Goal: Transaction & Acquisition: Obtain resource

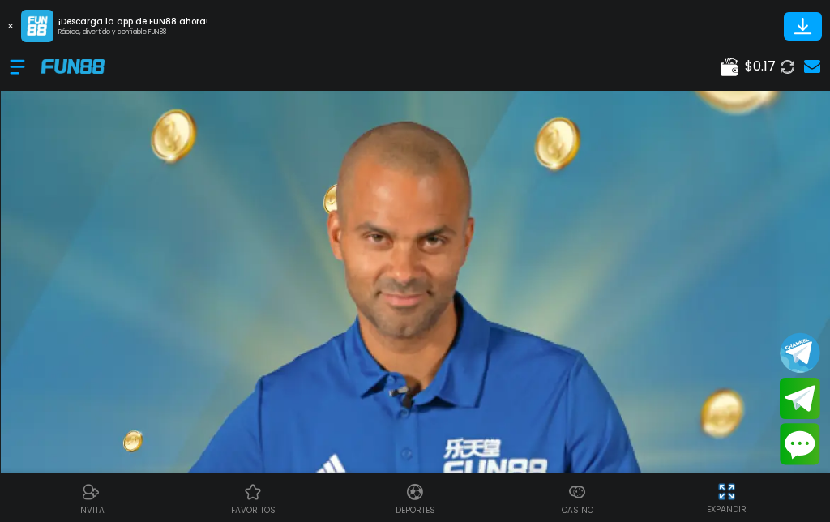
click at [30, 53] on div at bounding box center [26, 67] width 32 height 48
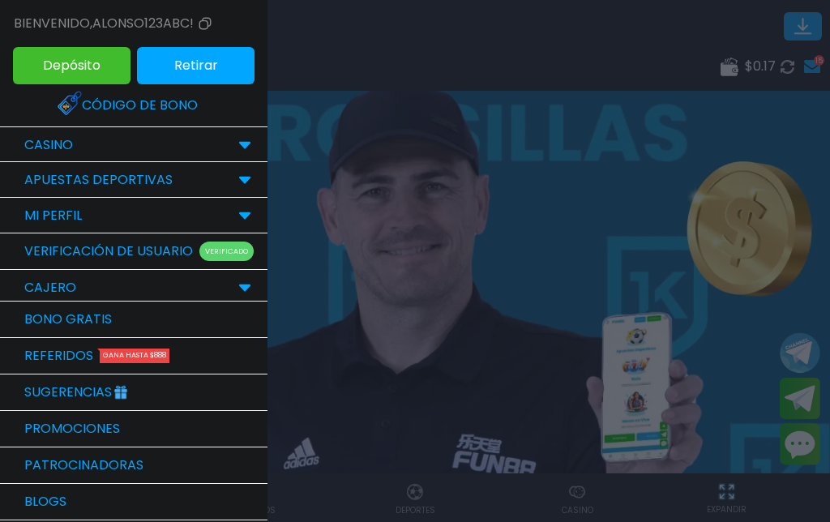
click at [223, 319] on link "Bono Gratis" at bounding box center [133, 320] width 267 height 36
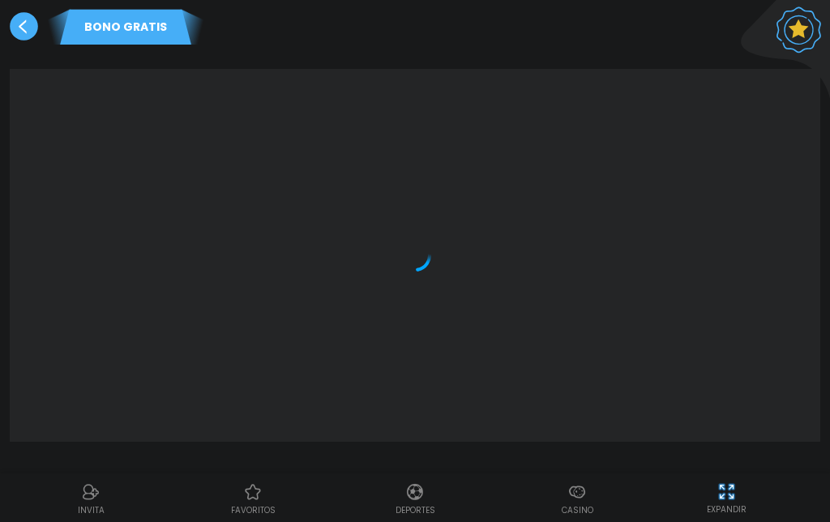
scroll to position [115, 0]
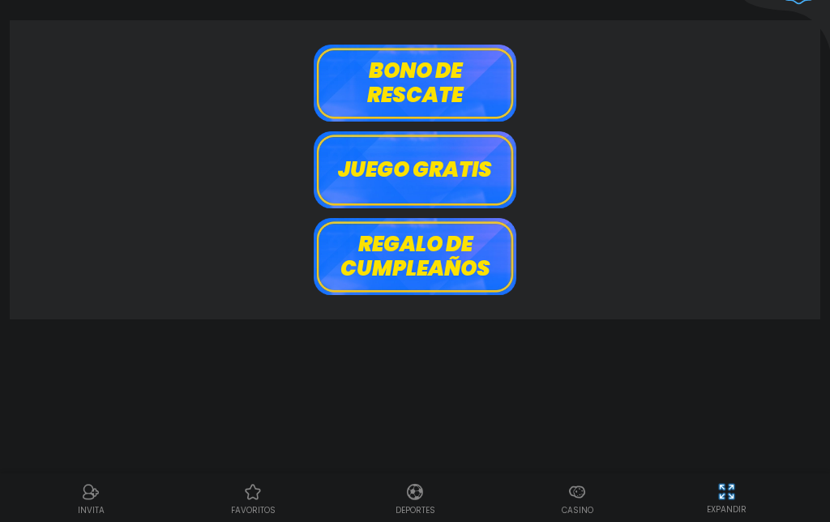
click at [451, 47] on button "Bono de rescate" at bounding box center [415, 83] width 203 height 77
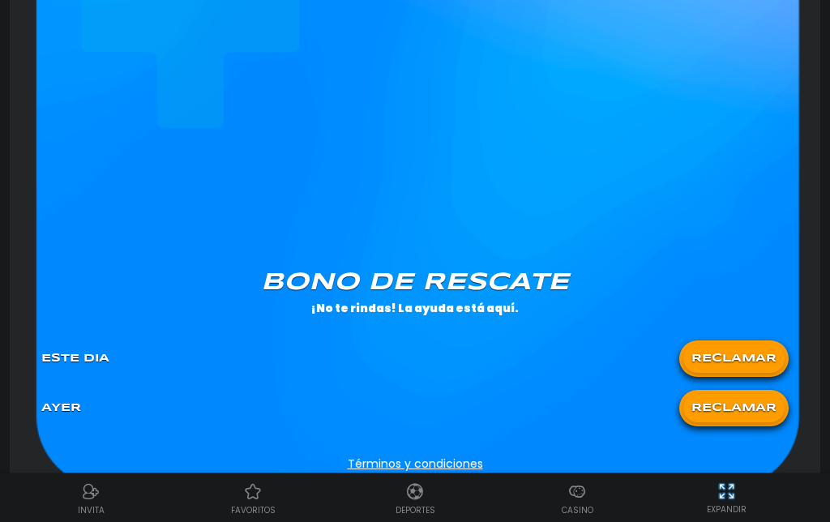
scroll to position [1123, 0]
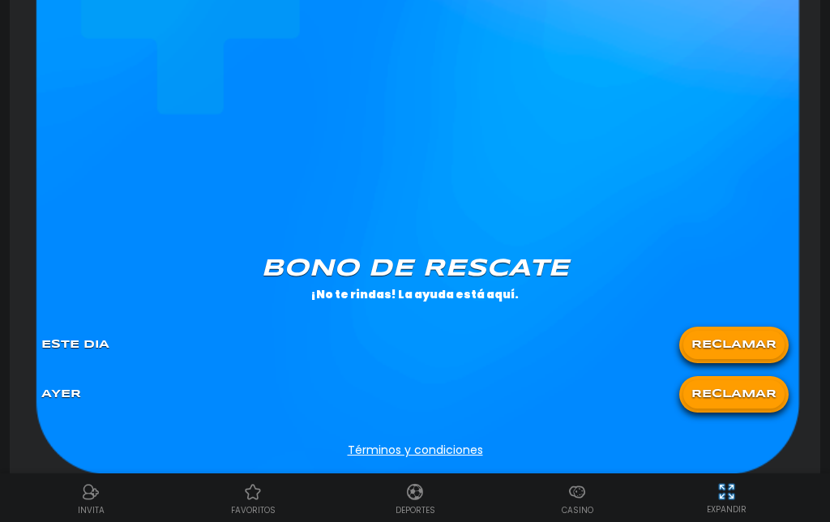
click at [748, 407] on button "RECLAMAR" at bounding box center [733, 394] width 101 height 28
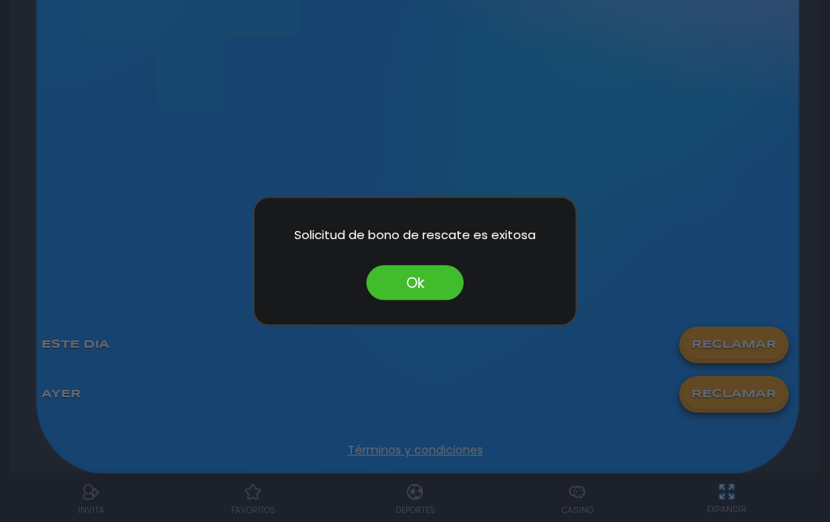
click at [434, 293] on div "Solicitud [PERSON_NAME] de rescate es exitosa Ok" at bounding box center [415, 261] width 324 height 130
click at [423, 300] on button "Ok" at bounding box center [414, 282] width 97 height 35
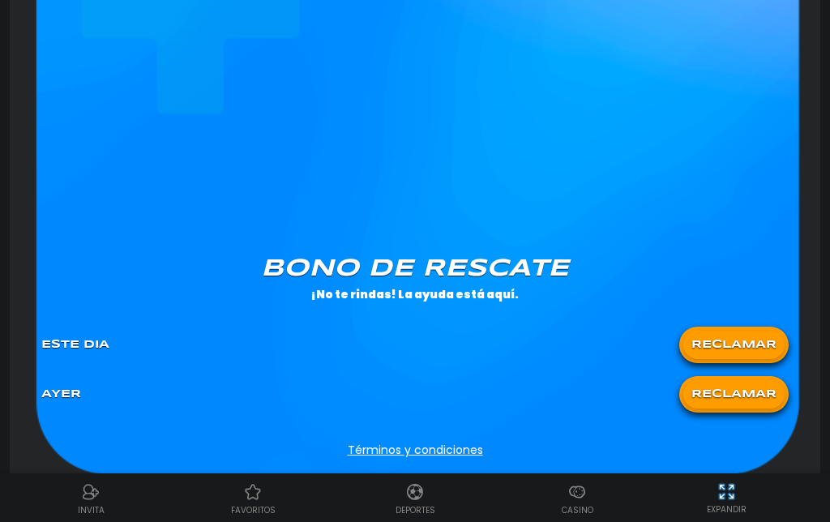
click at [576, 516] on p "Casino" at bounding box center [578, 510] width 32 height 12
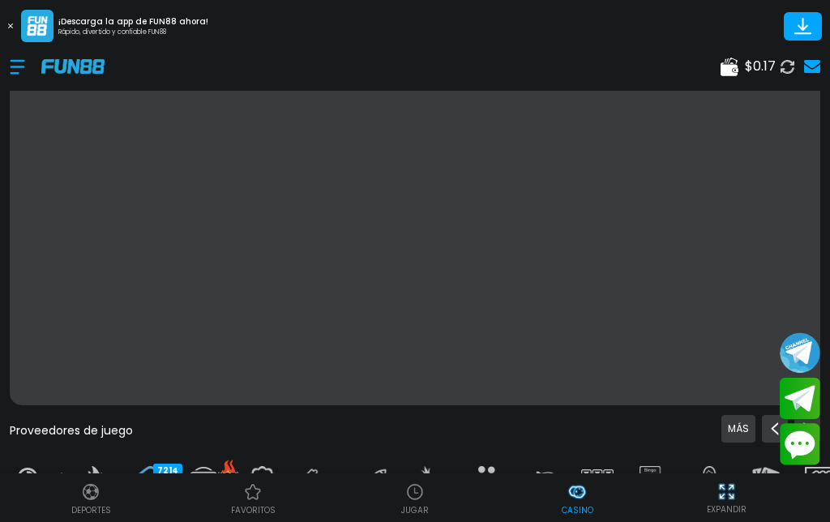
click at [576, 0] on html "¡Descarga la app de FUN88 ahora! Rápido, divertido y confiable FUN88 $ 0.17 Pro…" at bounding box center [415, 236] width 830 height 571
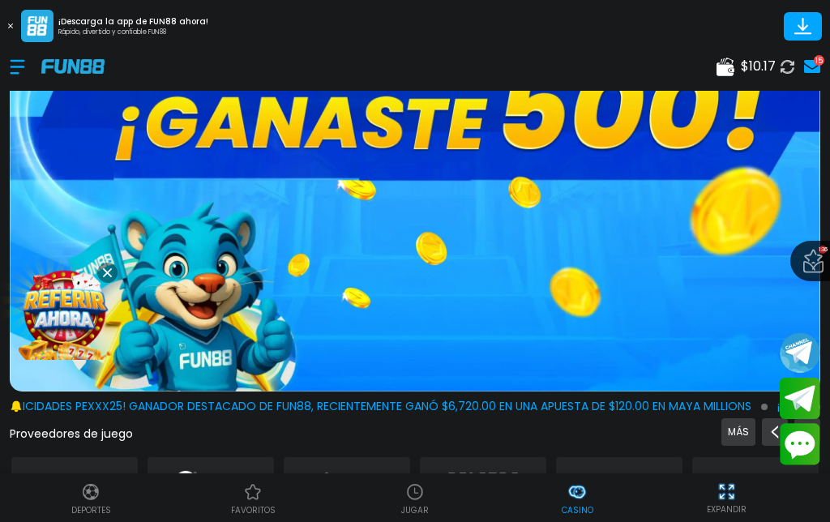
scroll to position [497, 0]
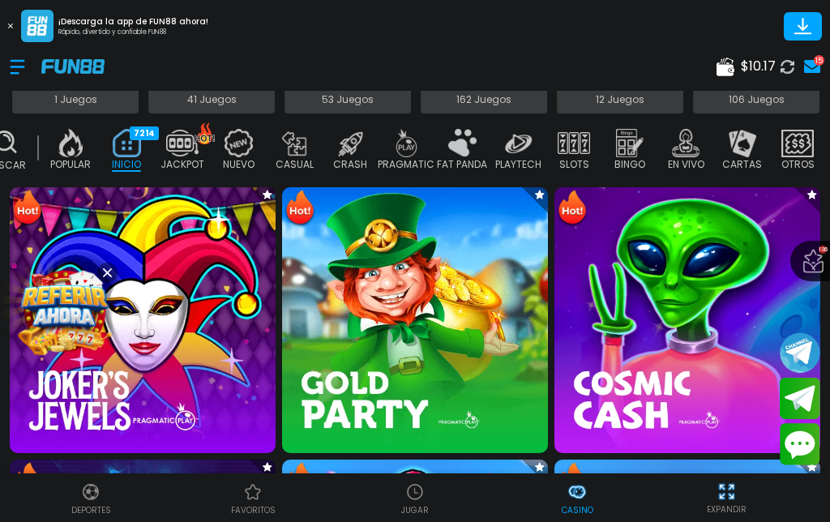
click at [112, 267] on button at bounding box center [107, 273] width 20 height 20
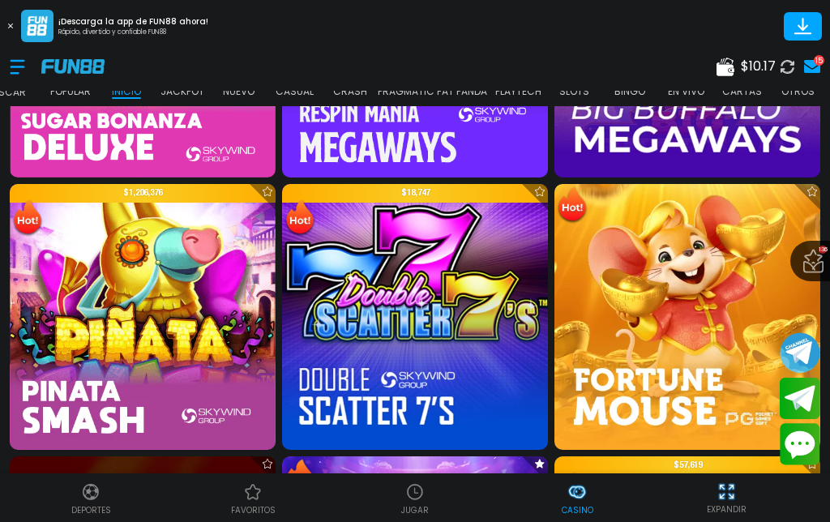
scroll to position [2179, 0]
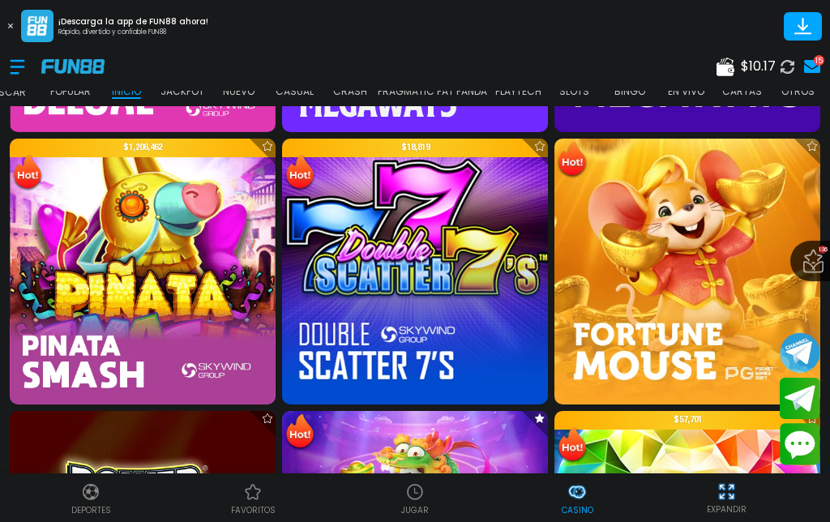
click at [416, 499] on img at bounding box center [414, 491] width 19 height 19
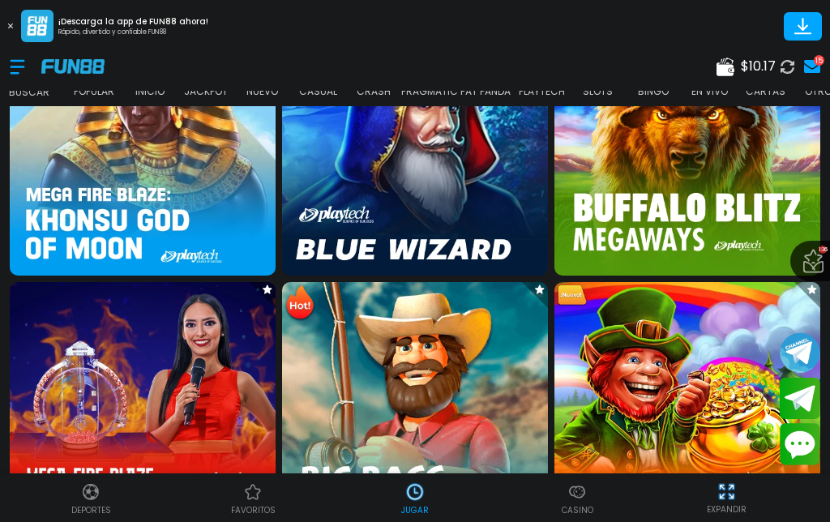
scroll to position [1490, 0]
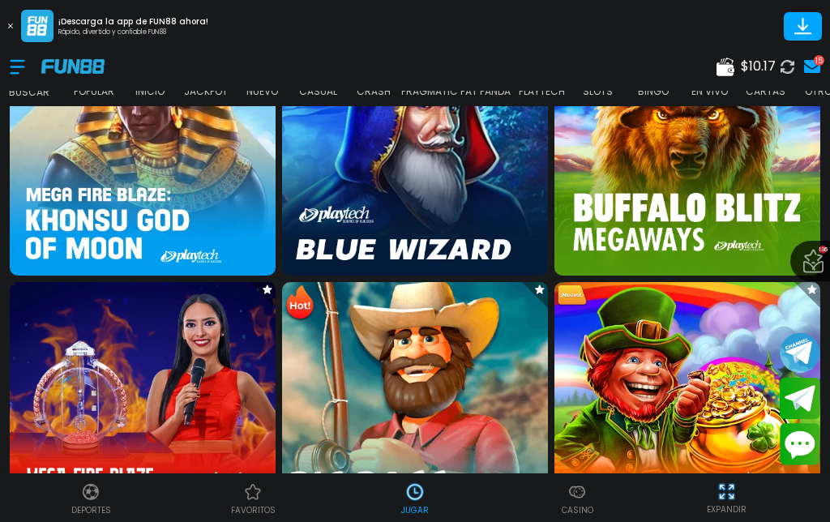
click at [399, 413] on img at bounding box center [415, 415] width 293 height 293
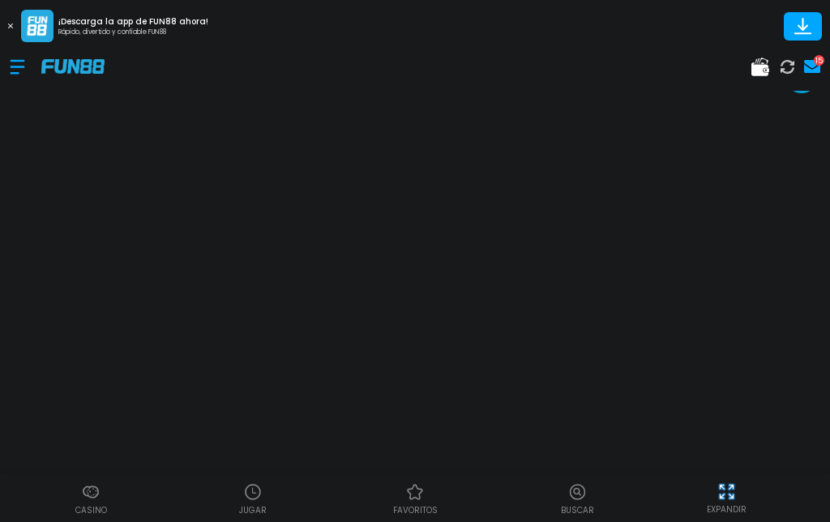
click at [6, 17] on button at bounding box center [10, 25] width 21 height 21
